Goal: Task Accomplishment & Management: Manage account settings

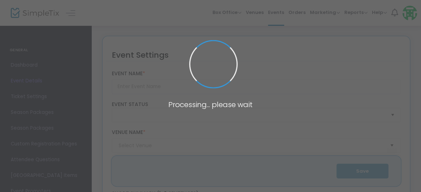
type input "[PERSON_NAME]'s Tea - Afternoon Seating ([DATE] - [DATE])"
type textarea "Expert interpreters tell of [PERSON_NAME] life on [GEOGRAPHIC_DATA], and of her…"
type input "15.000 %"
type input "Buy Tickets"
type input "[PERSON_NAME] Cottage"
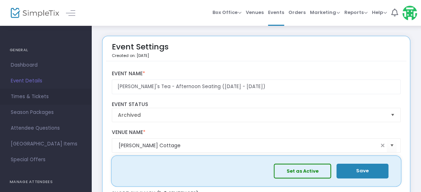
click at [39, 95] on span "Times & Tickets" at bounding box center [46, 96] width 70 height 9
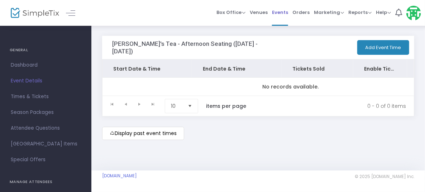
click at [276, 13] on span "Events" at bounding box center [280, 12] width 16 height 18
